Goal: Information Seeking & Learning: Learn about a topic

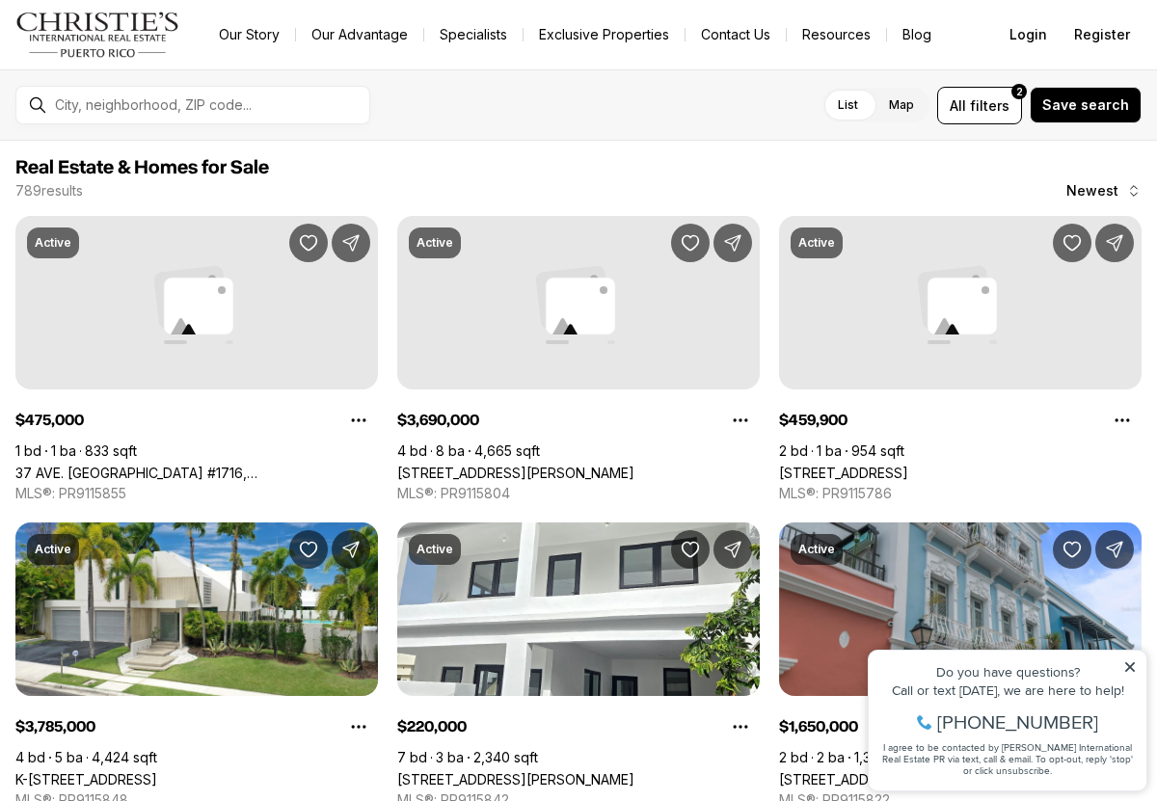
click at [1135, 660] on icon at bounding box center [1129, 666] width 13 height 13
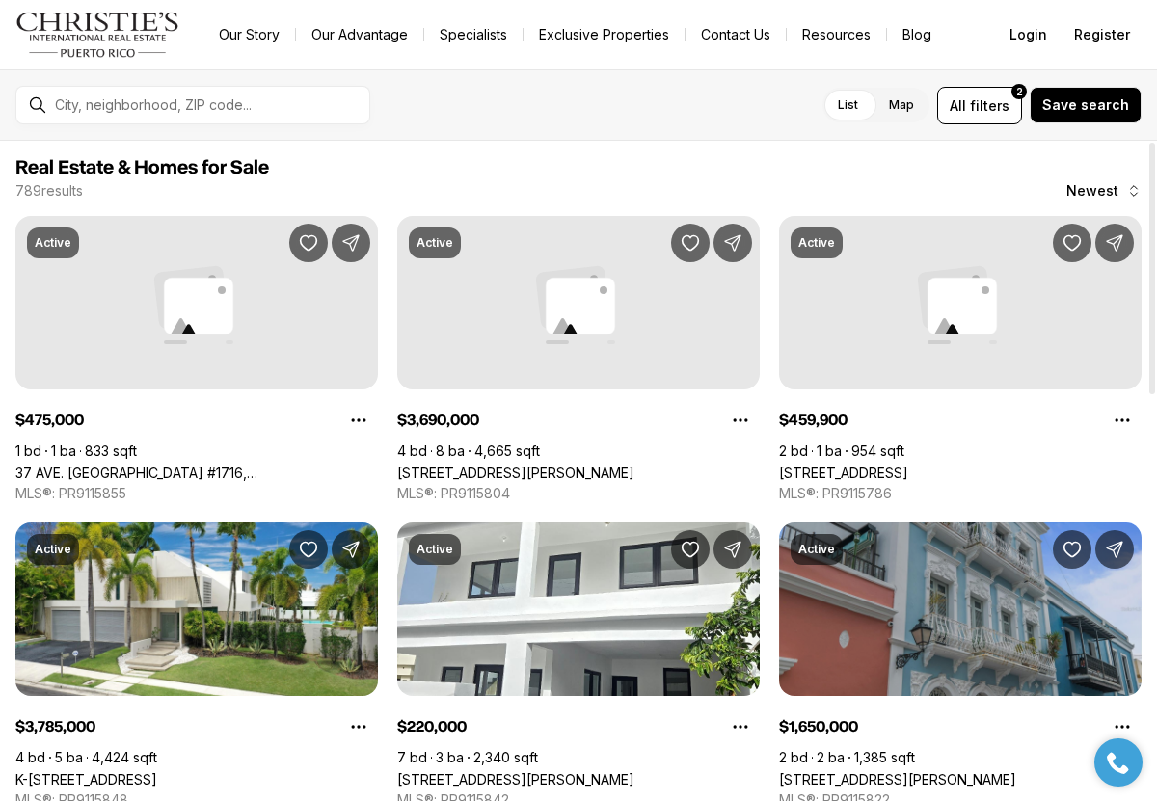
click at [955, 771] on link "102 CALLE SOL #3, OLD SAN JUAN PR, 00901" at bounding box center [897, 779] width 237 height 16
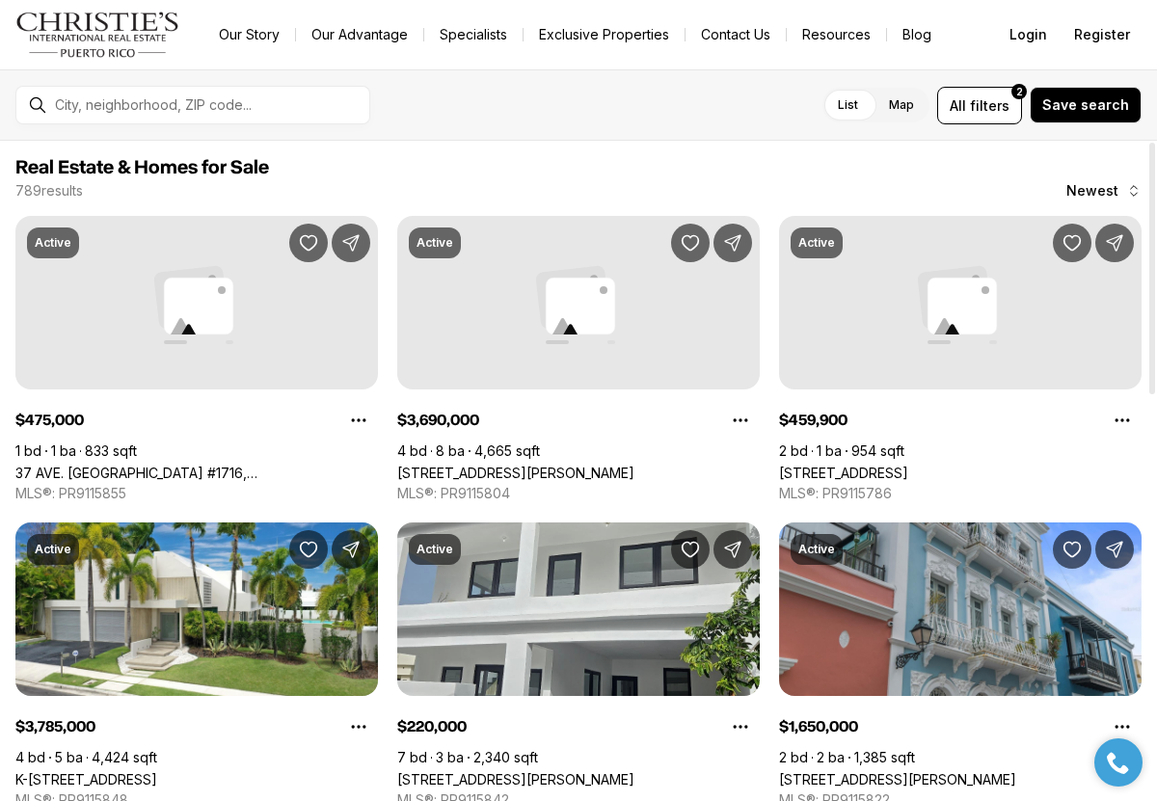
click at [634, 771] on link "[STREET_ADDRESS][PERSON_NAME]" at bounding box center [515, 779] width 237 height 16
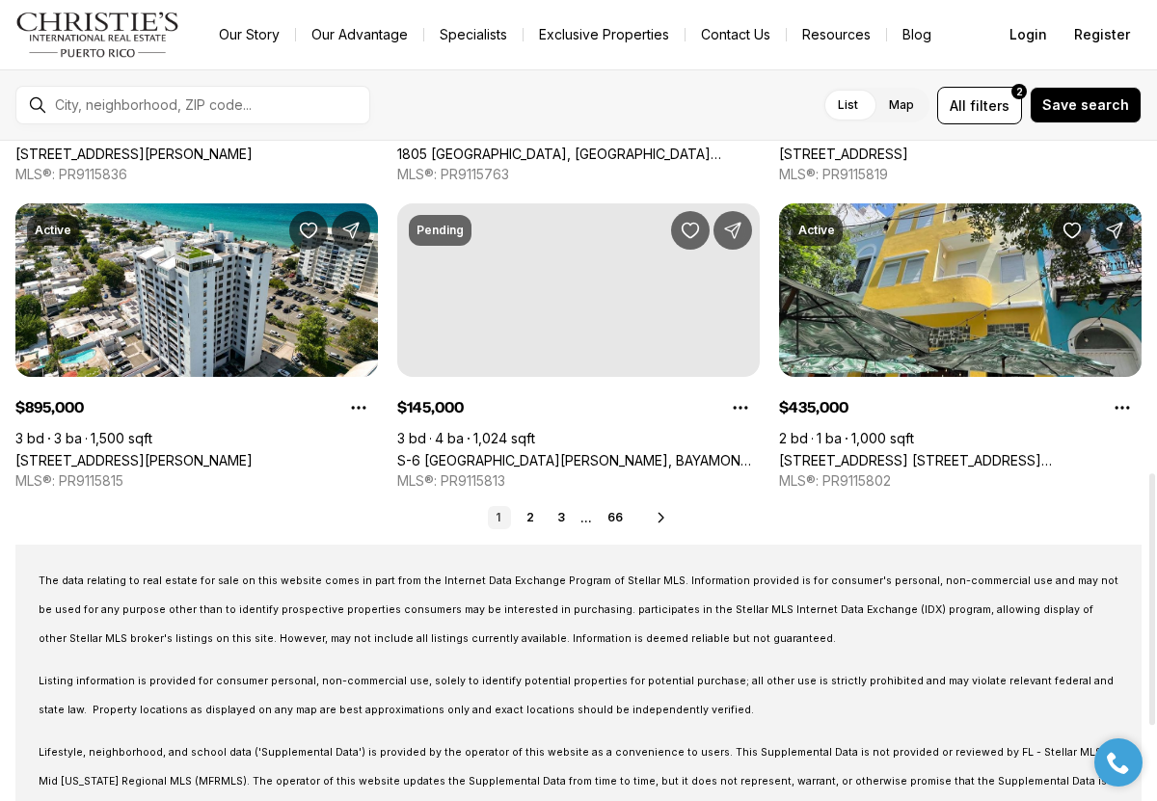
scroll to position [931, 0]
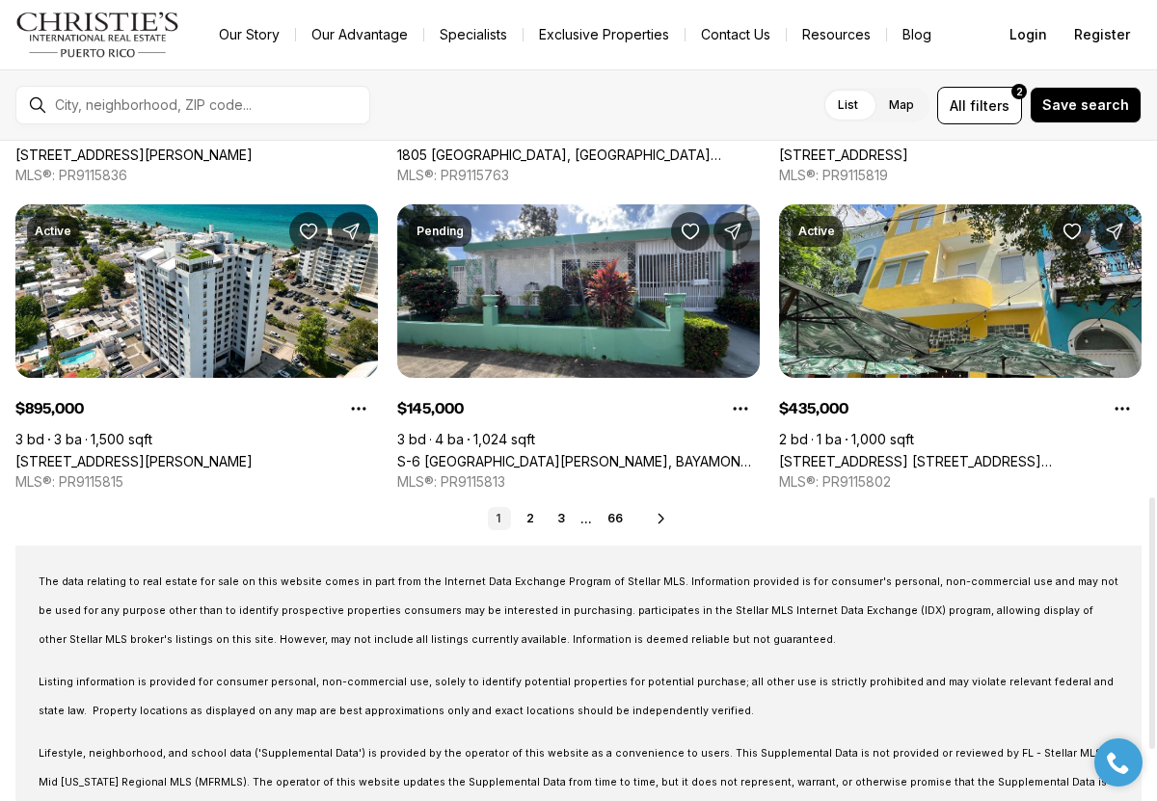
drag, startPoint x: 1149, startPoint y: 384, endPoint x: 1179, endPoint y: 738, distance: 355.9
click at [1155, 738] on div at bounding box center [1152, 623] width 6 height 252
click at [531, 516] on link "2" at bounding box center [530, 518] width 23 height 23
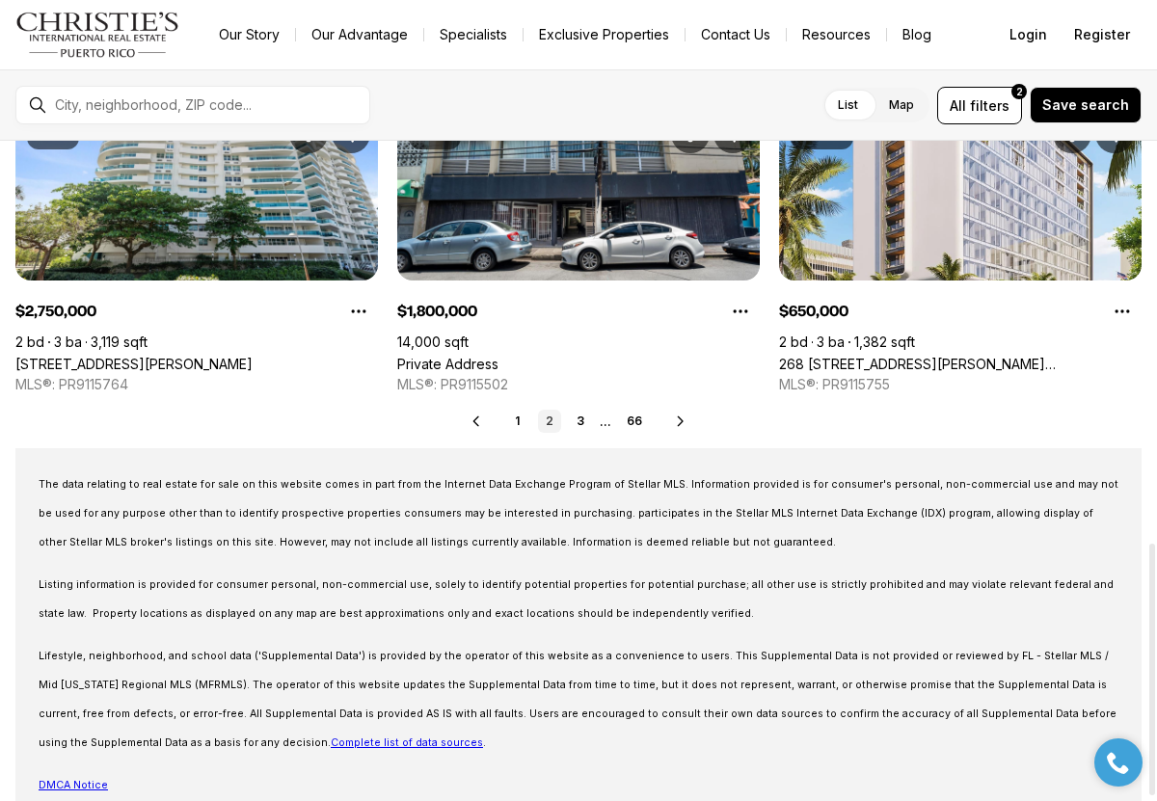
scroll to position [1063, 0]
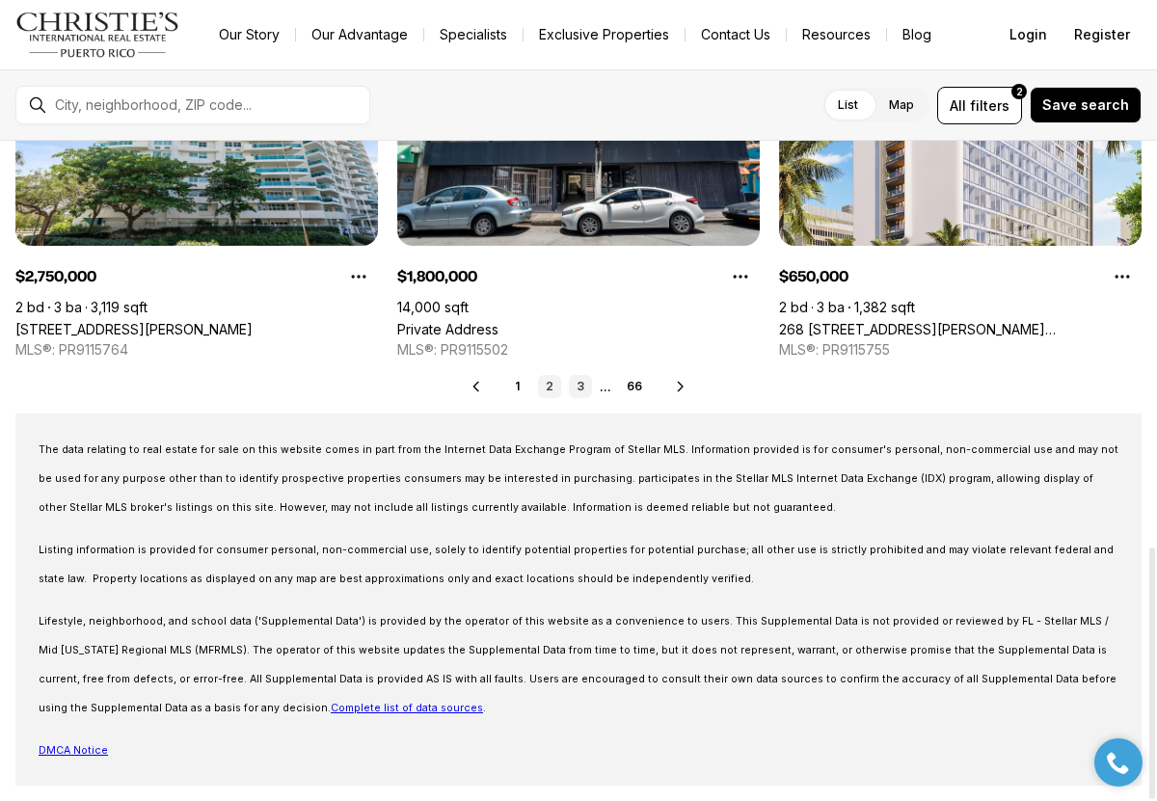
click at [585, 386] on link "3" at bounding box center [580, 386] width 23 height 23
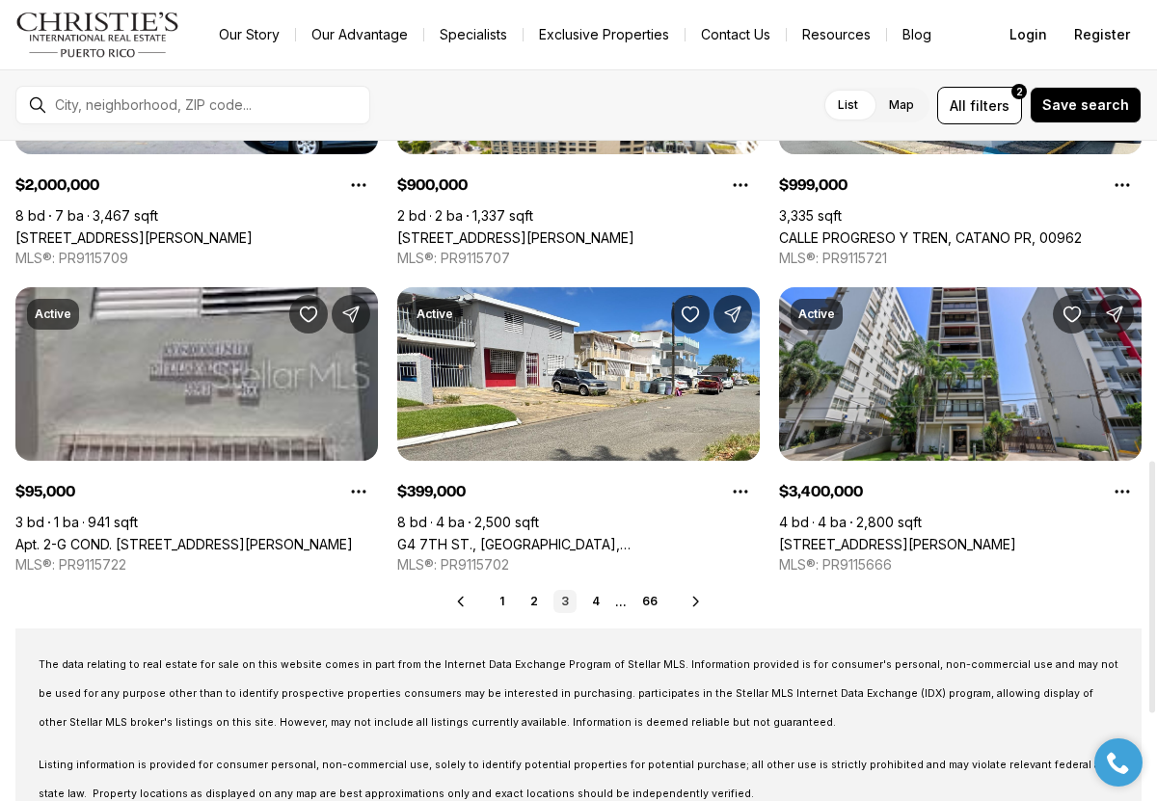
scroll to position [810, 0]
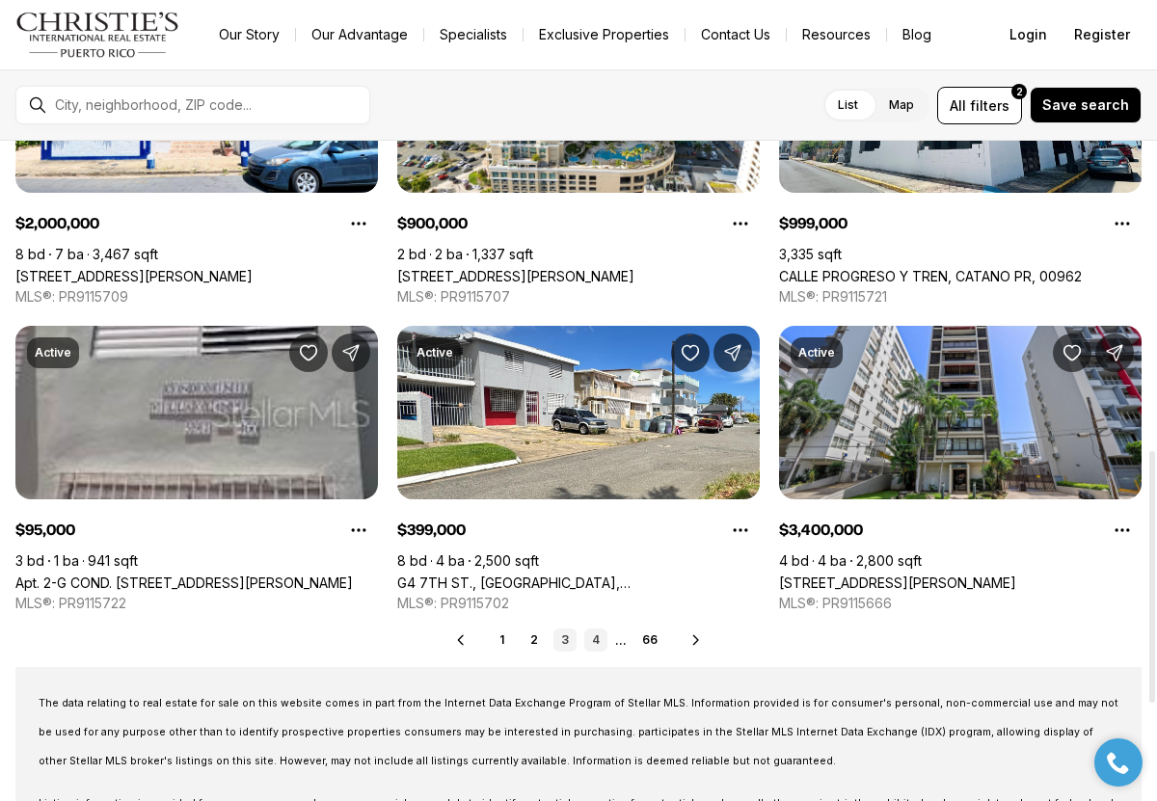
click at [599, 634] on link "4" at bounding box center [595, 639] width 23 height 23
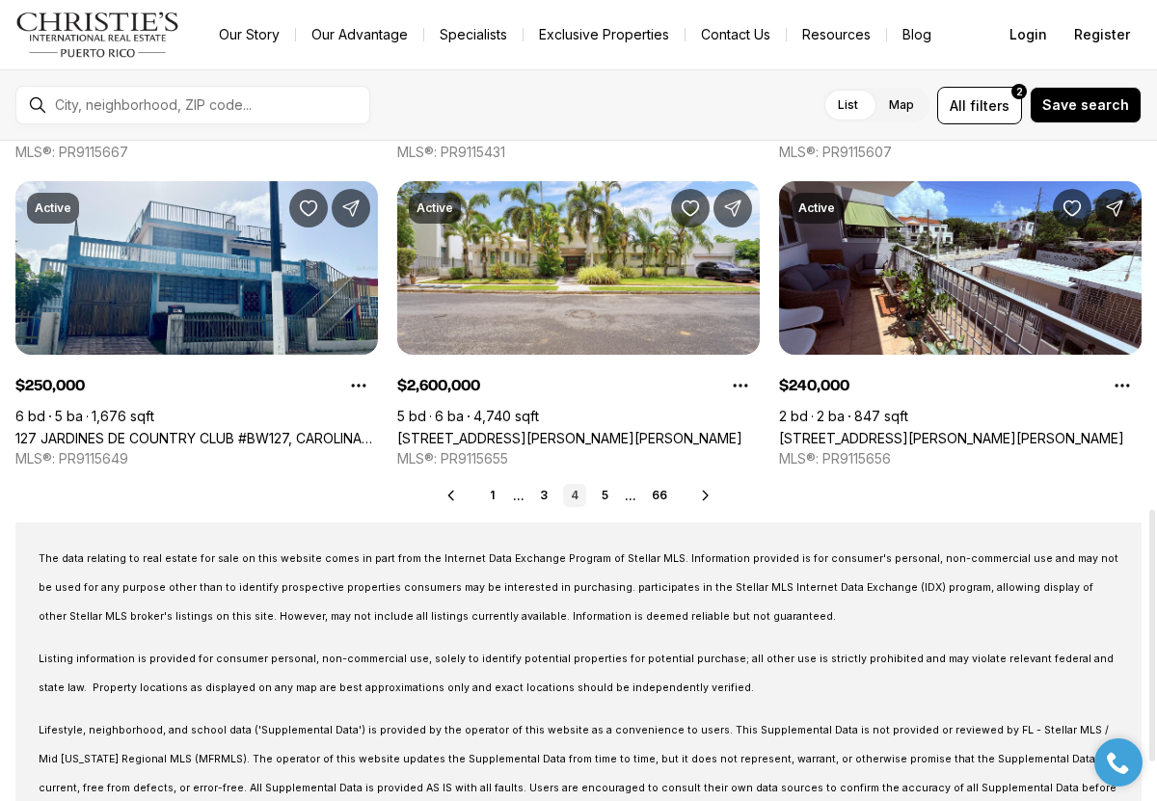
scroll to position [964, 0]
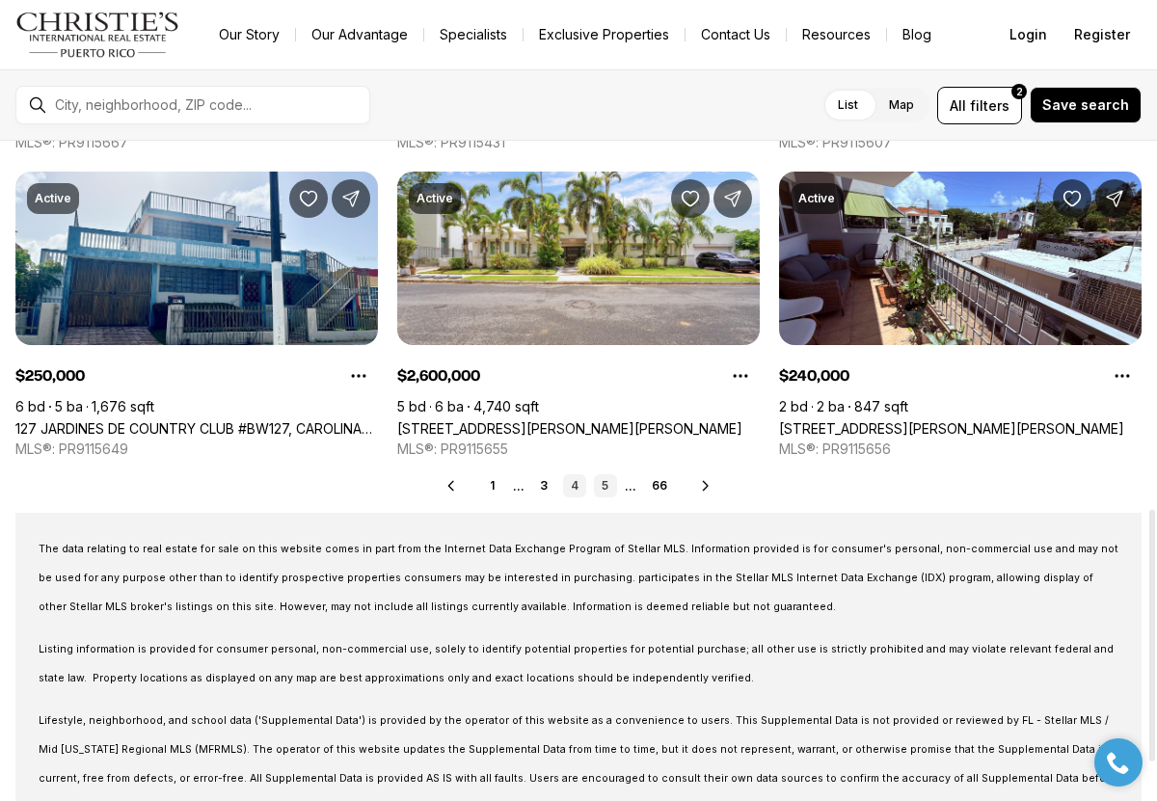
click at [604, 487] on link "5" at bounding box center [605, 485] width 23 height 23
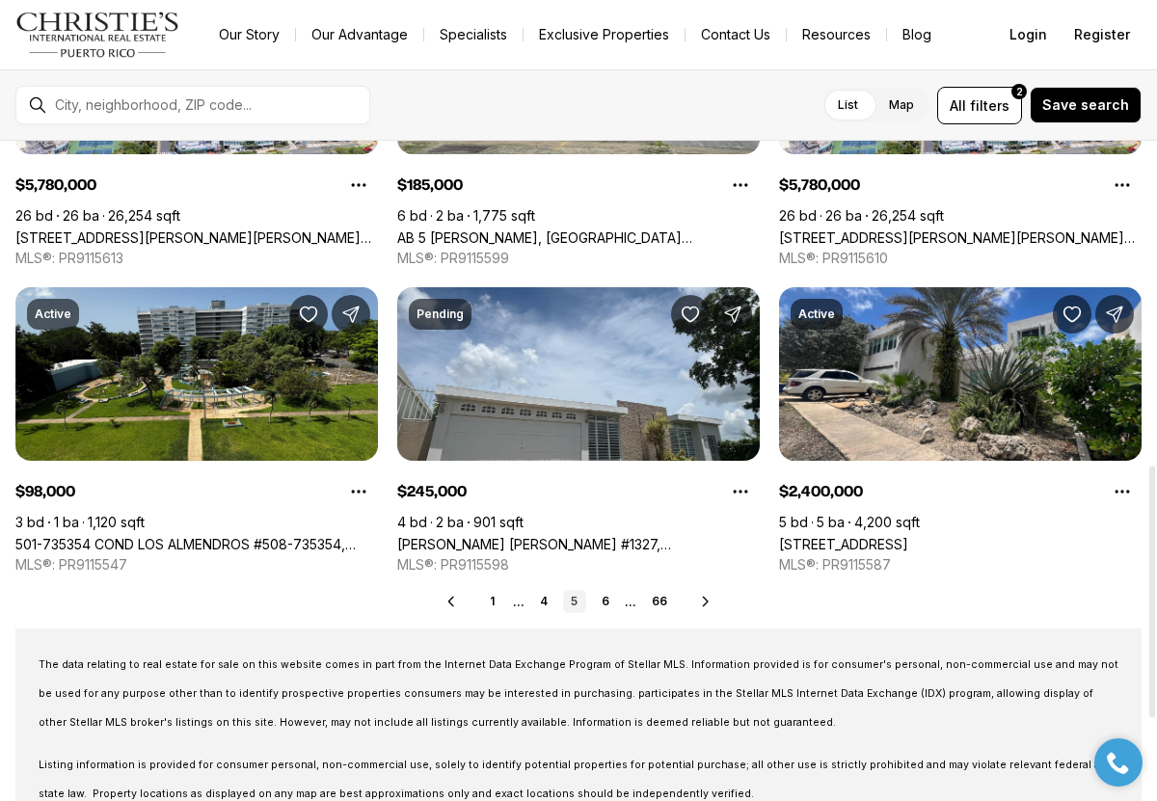
scroll to position [887, 0]
